Goal: Transaction & Acquisition: Purchase product/service

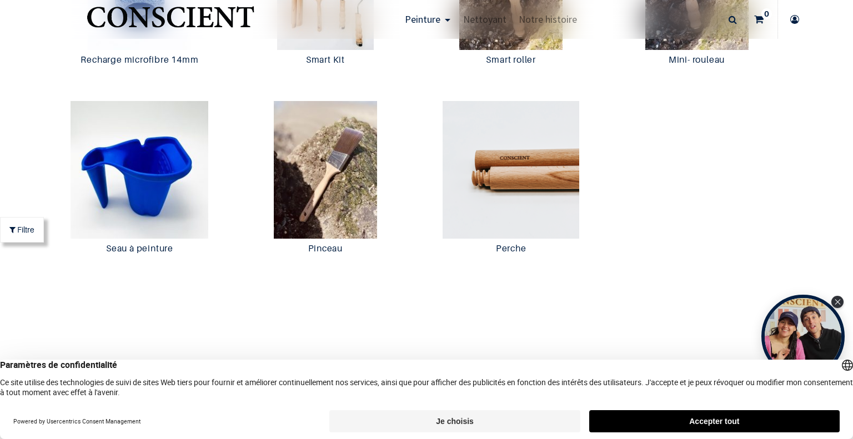
scroll to position [2213, 0]
click at [133, 191] on img at bounding box center [139, 170] width 180 height 138
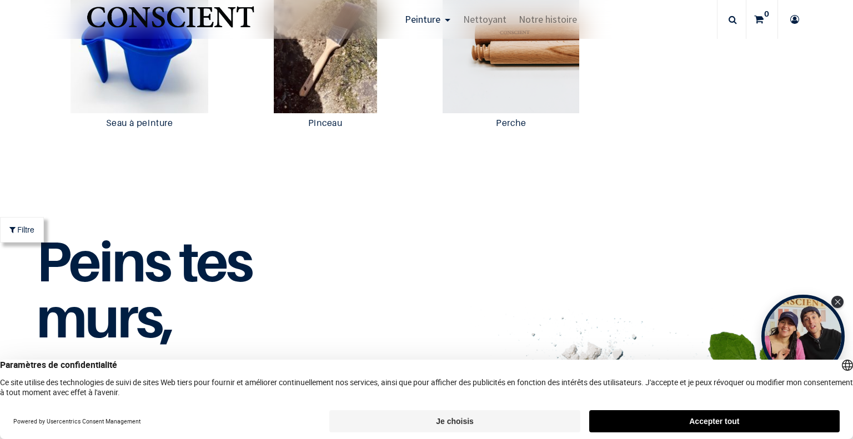
scroll to position [2339, 0]
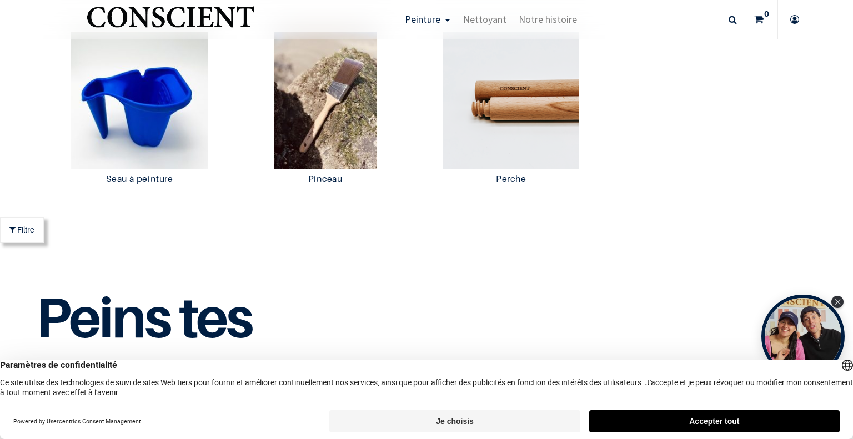
scroll to position [2271, 0]
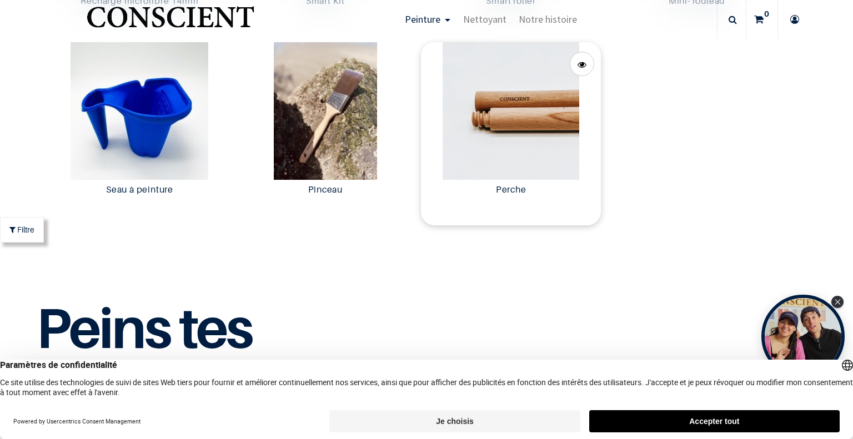
click at [527, 163] on img at bounding box center [511, 111] width 180 height 138
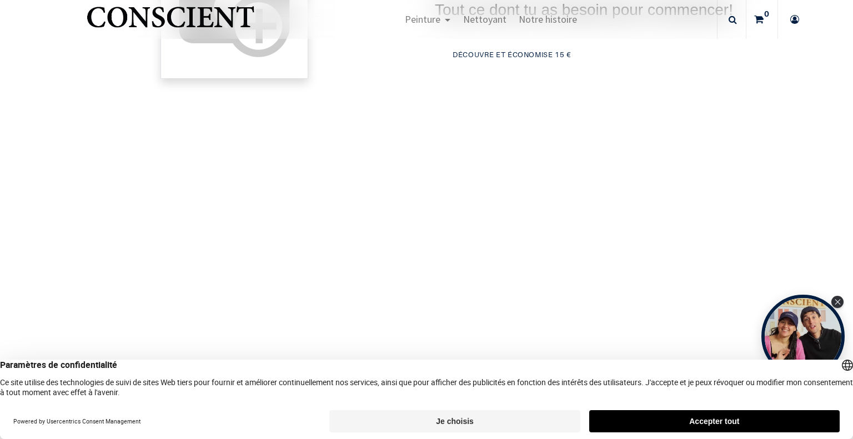
scroll to position [409, 0]
